Goal: Use online tool/utility: Utilize a website feature to perform a specific function

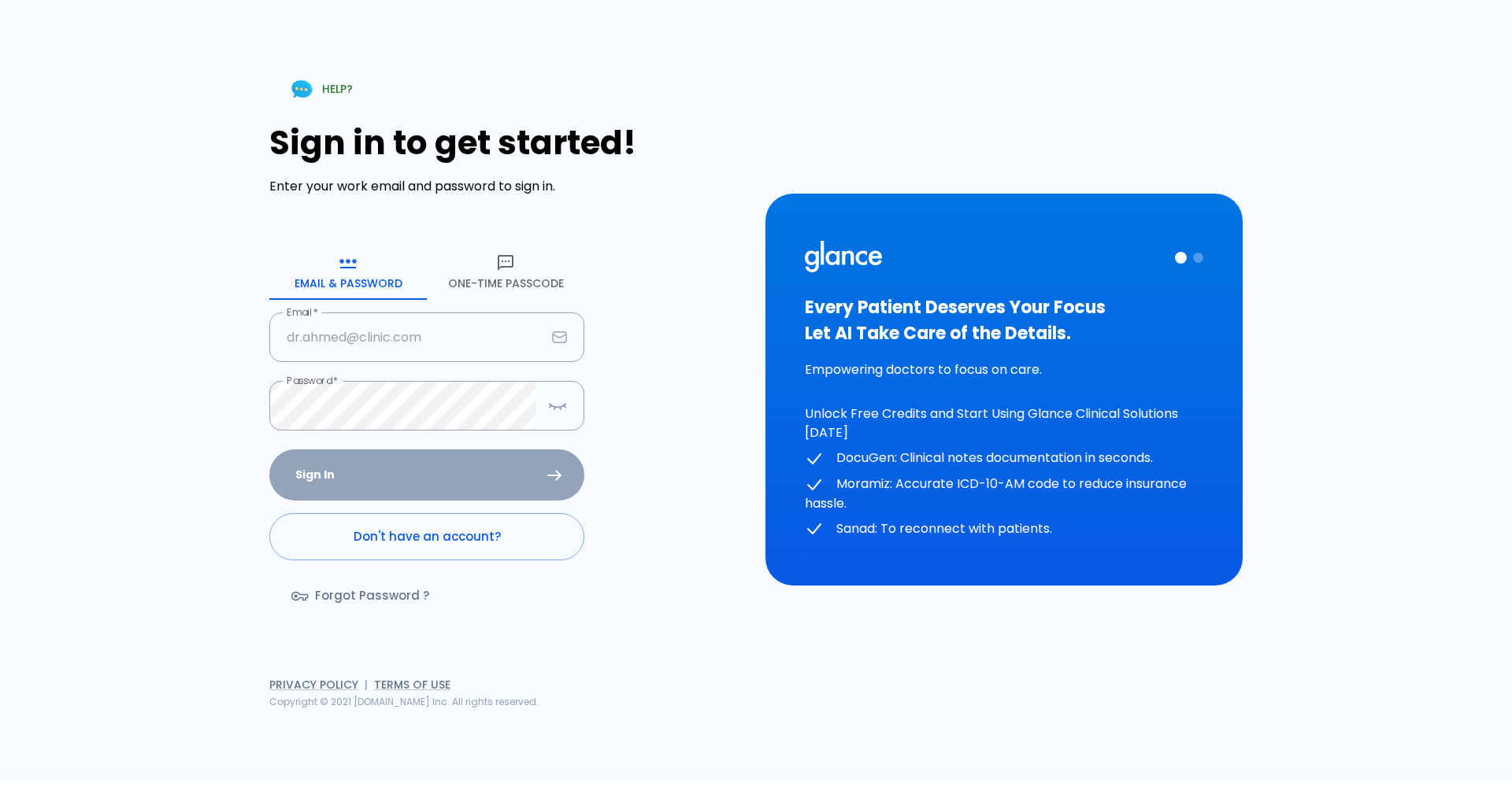
type input "[EMAIL_ADDRESS][DOMAIN_NAME]"
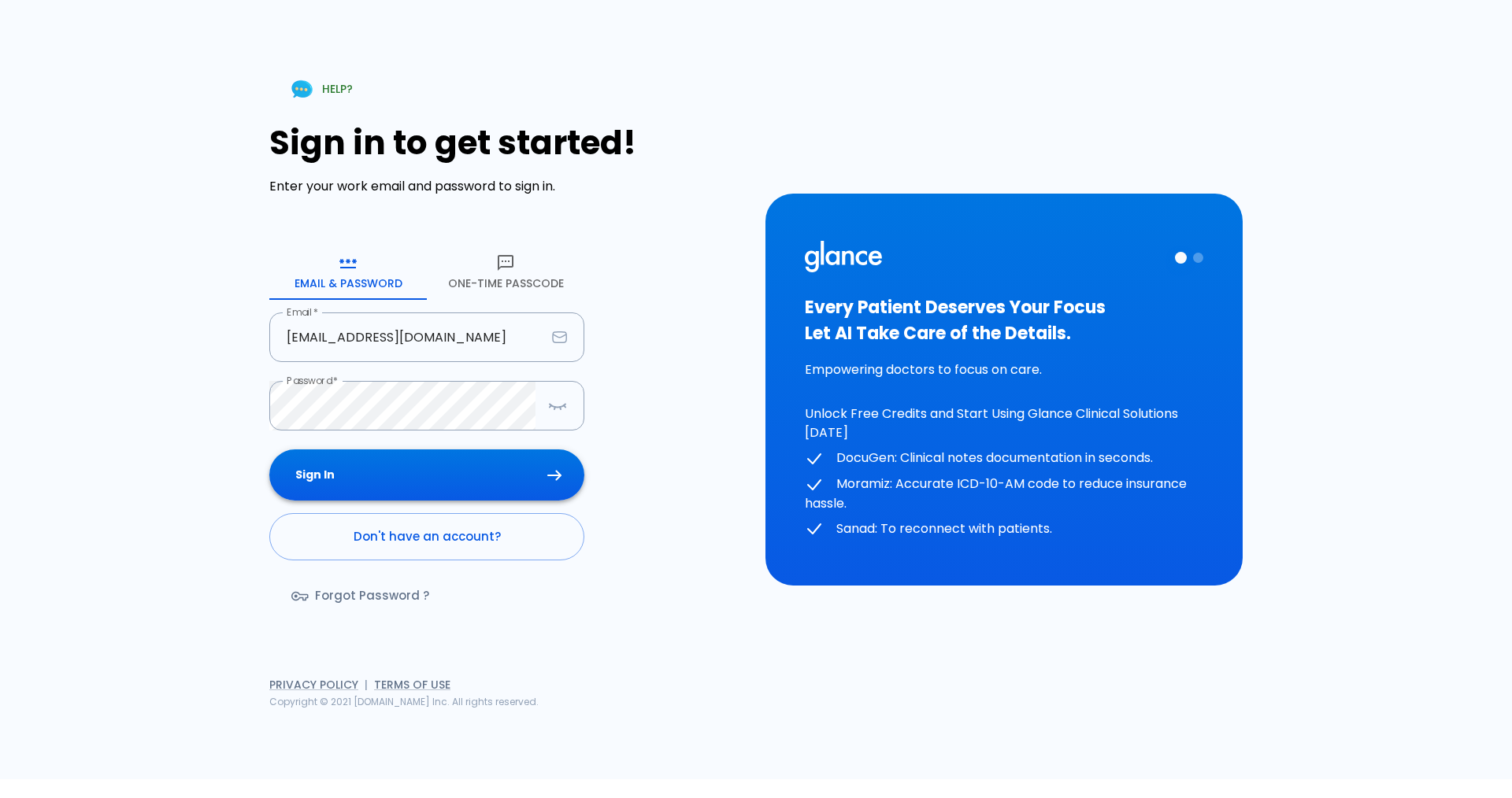
click at [398, 471] on div "Sign In Don't have an account? Forgot Password ?" at bounding box center [427, 540] width 315 height 182
click at [431, 478] on button "Sign In" at bounding box center [427, 474] width 315 height 51
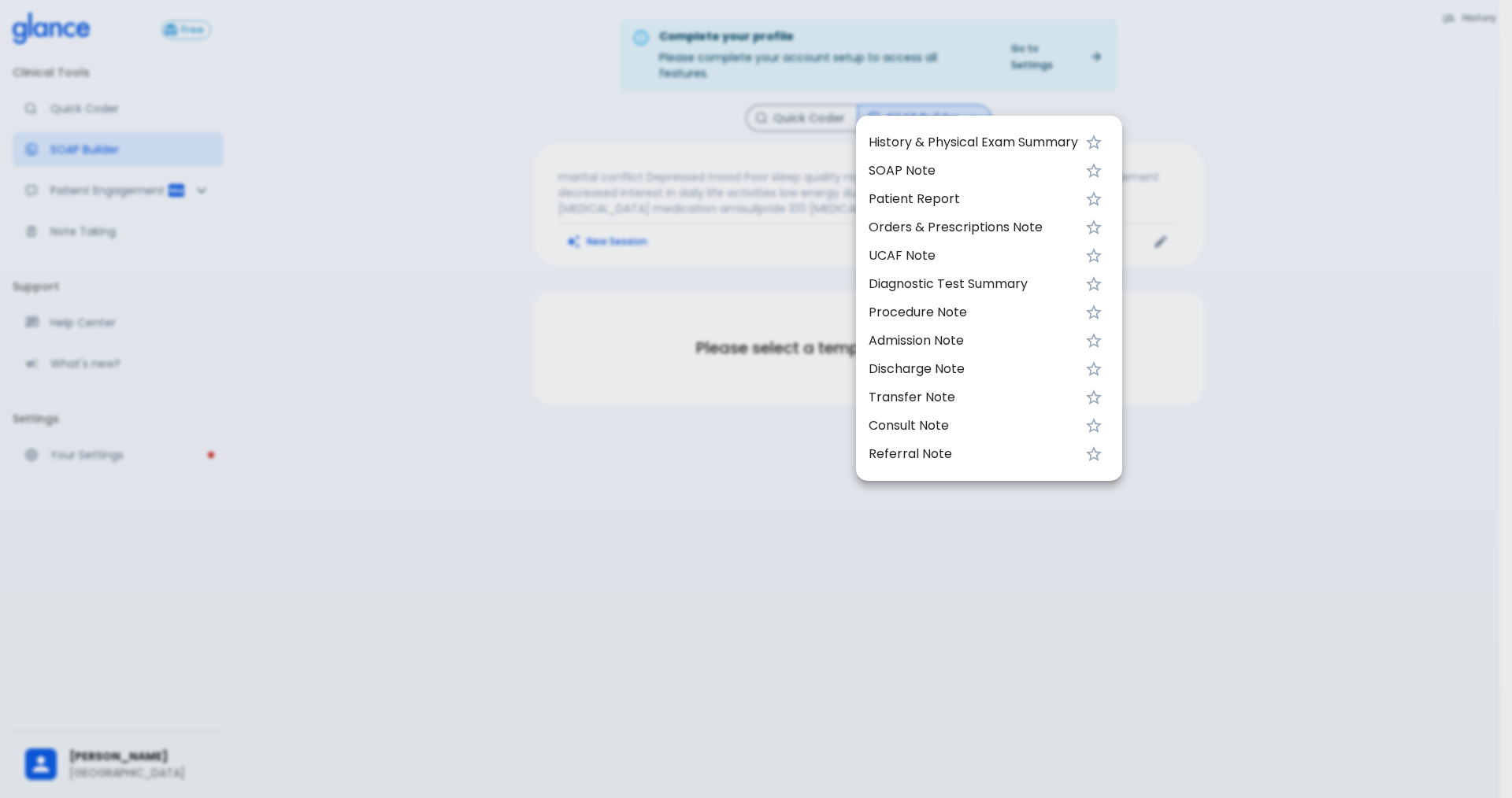
click at [682, 218] on div at bounding box center [756, 399] width 1512 height 798
click at [617, 228] on div at bounding box center [756, 399] width 1512 height 798
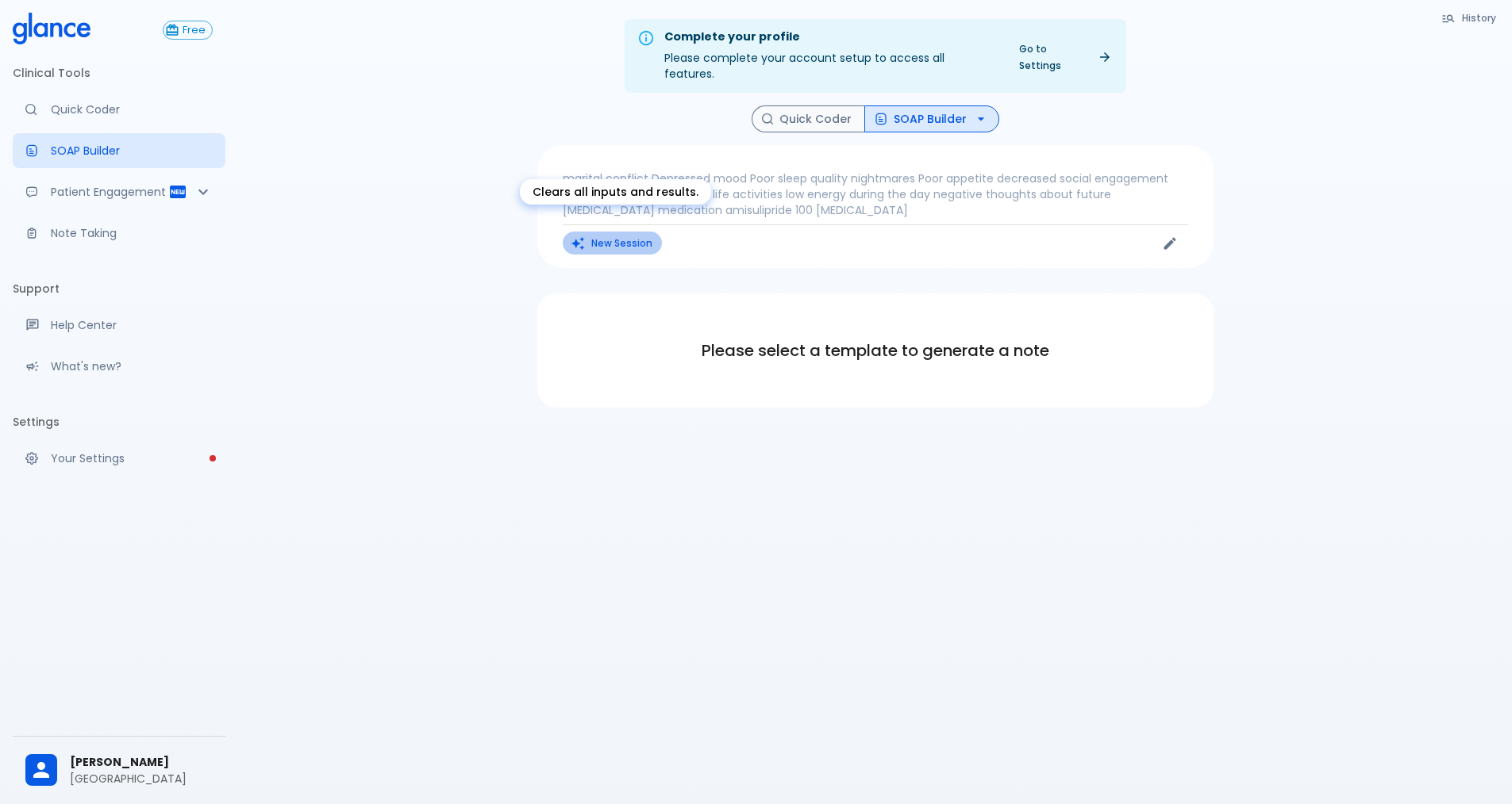
click at [629, 232] on button "New Session" at bounding box center [612, 243] width 99 height 23
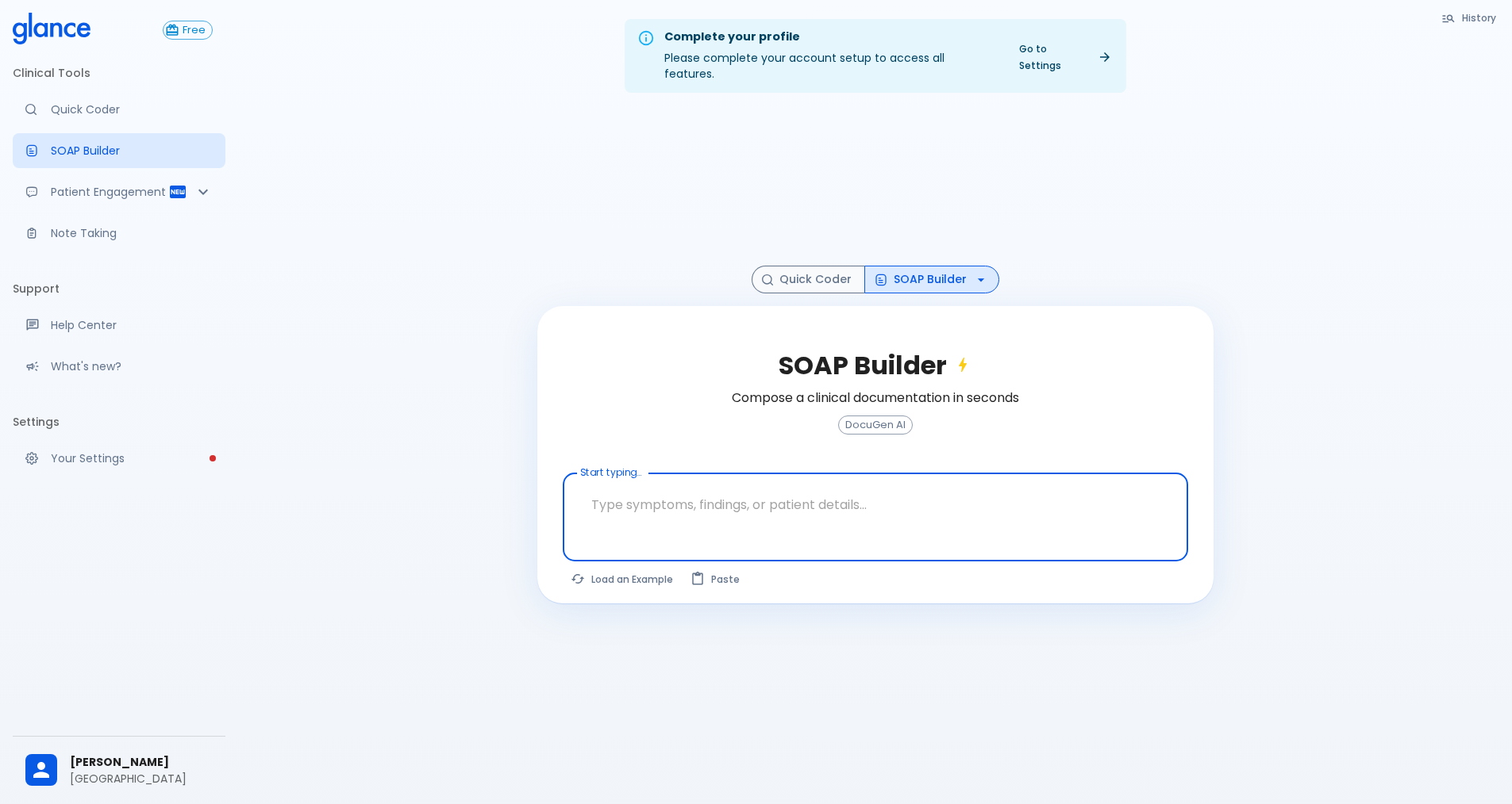
click at [736, 480] on textarea at bounding box center [875, 504] width 603 height 50
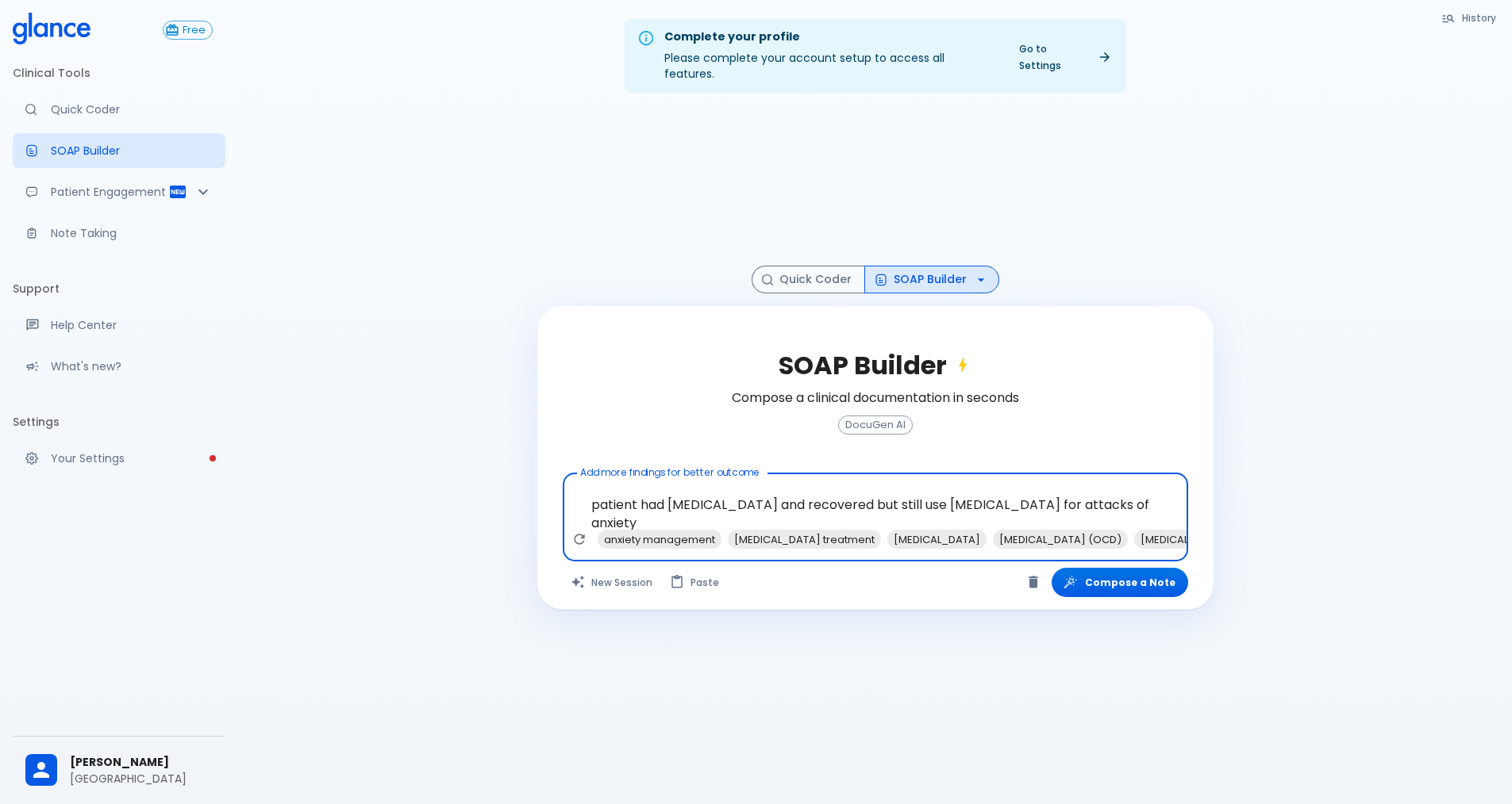
type textarea "patient had [MEDICAL_DATA] and recovered but still use [MEDICAL_DATA] for attac…"
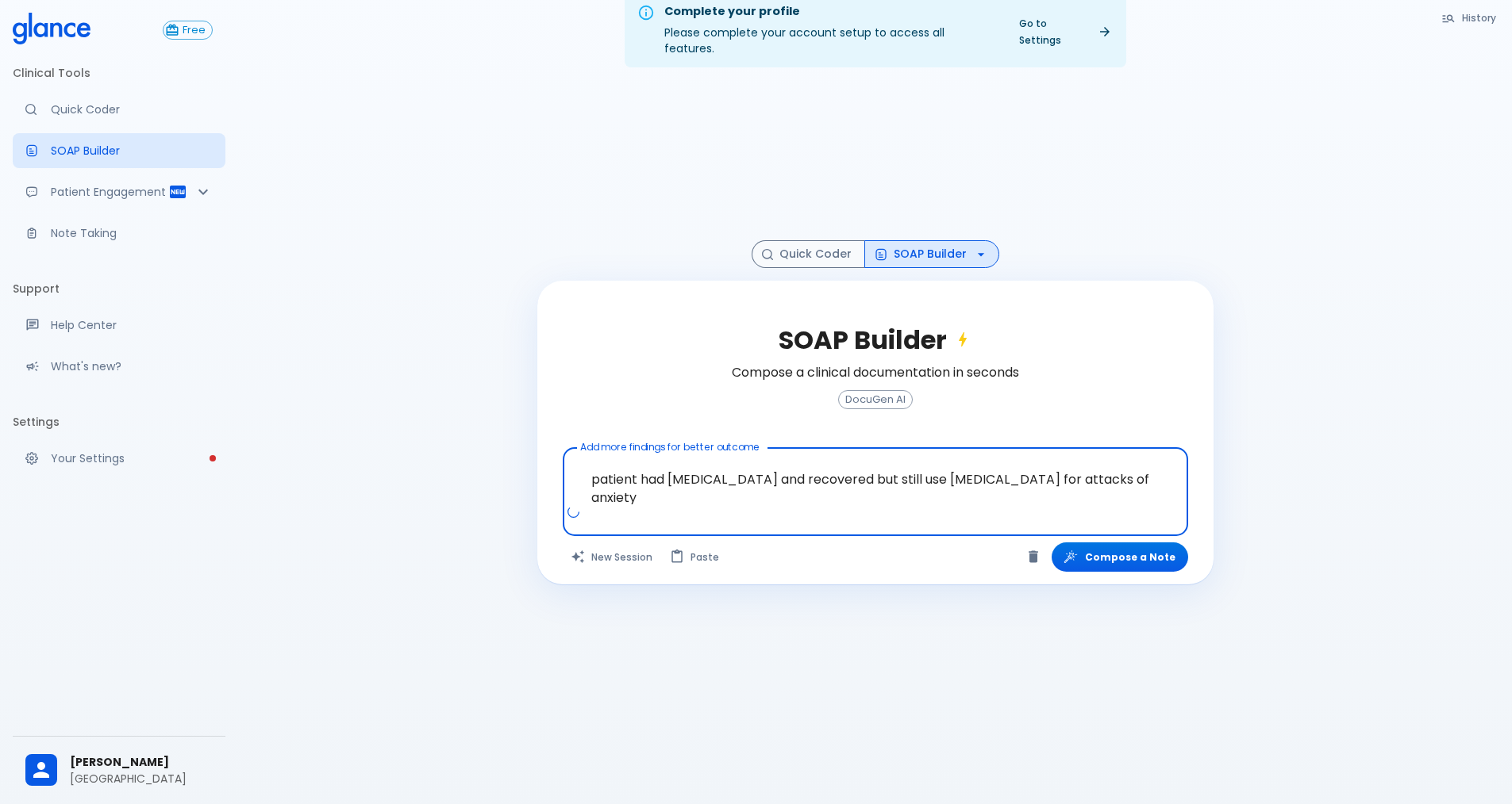
scroll to position [38, 0]
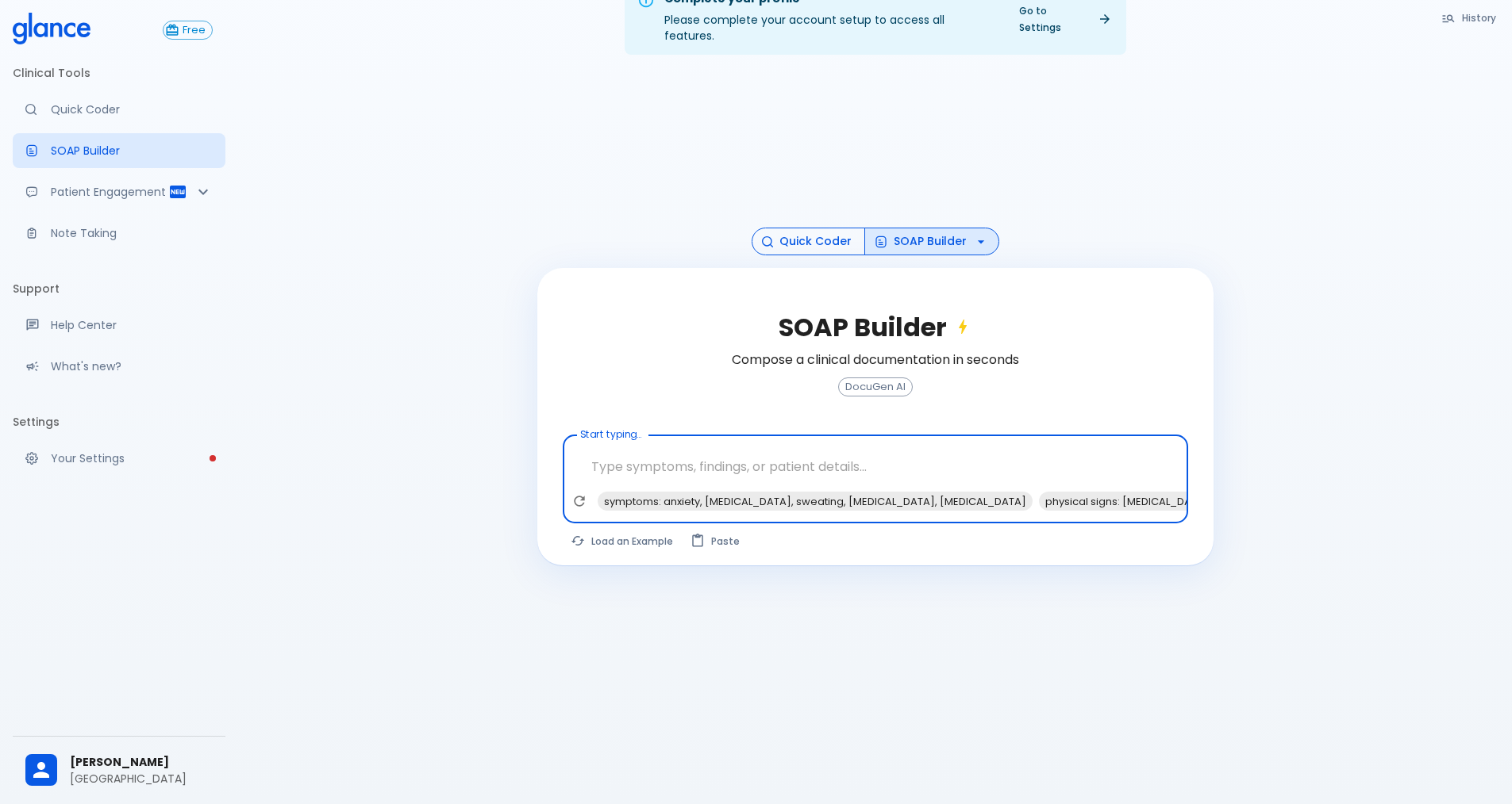
click at [736, 227] on button "Quick Coder" at bounding box center [809, 241] width 113 height 28
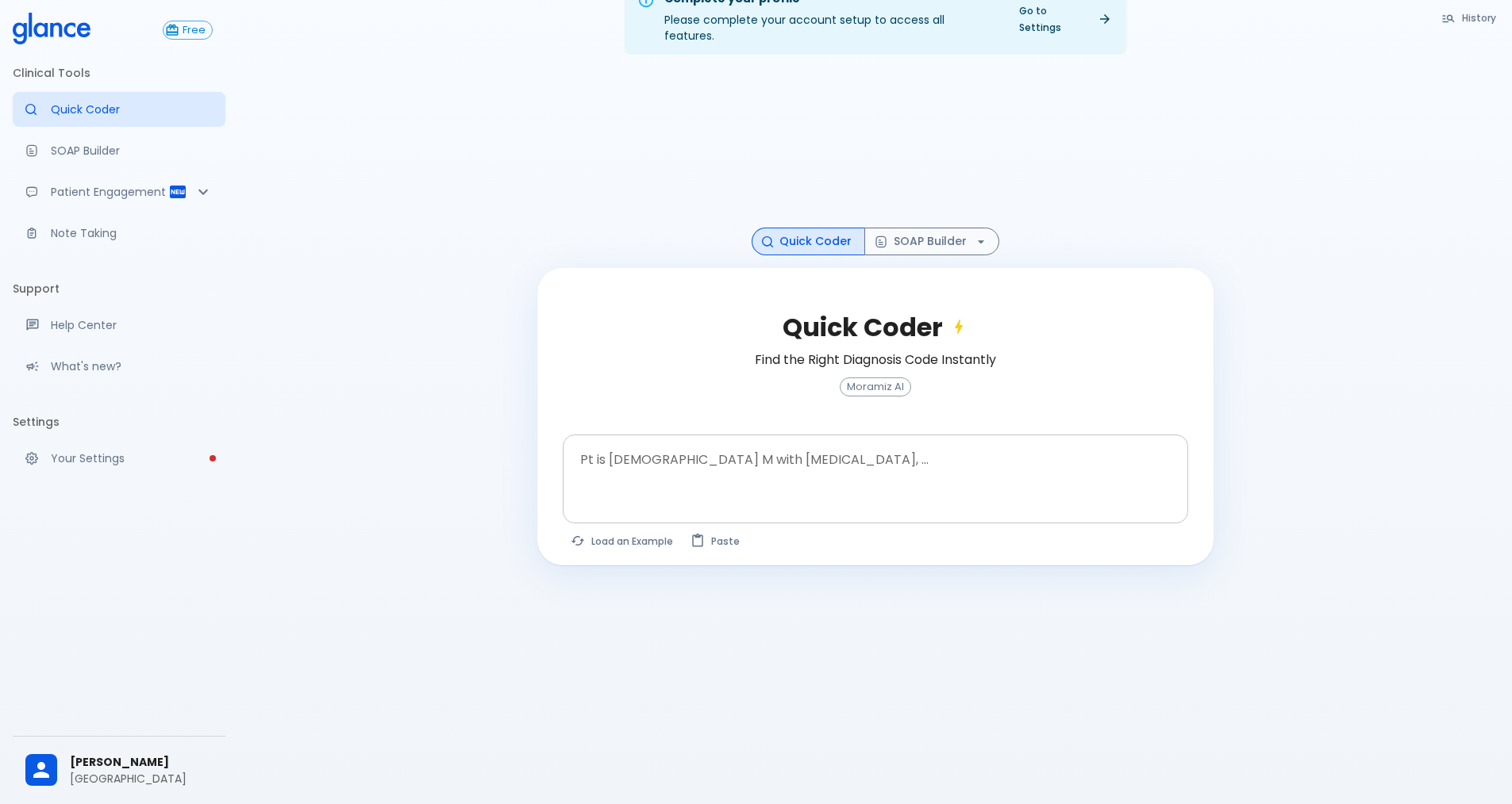
click at [736, 442] on textarea at bounding box center [875, 466] width 603 height 50
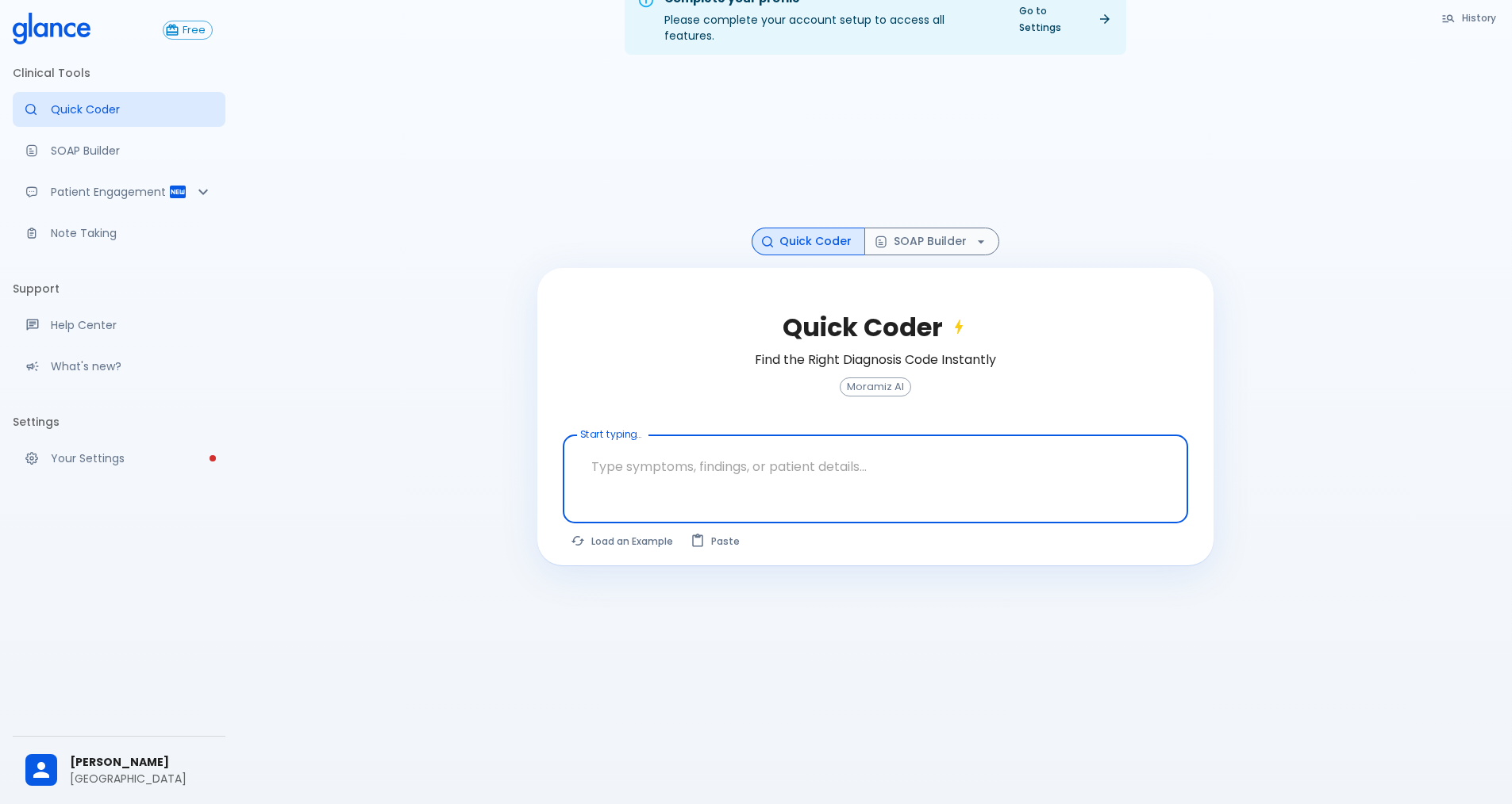
paste textarea "patient had [MEDICAL_DATA] and recovered but still use [MEDICAL_DATA] for attac…"
type textarea "patient had [MEDICAL_DATA] and recovered but still use [MEDICAL_DATA] for attac…"
click at [736, 531] on button "Find Codes" at bounding box center [1132, 544] width 111 height 30
